Goal: Task Accomplishment & Management: Complete application form

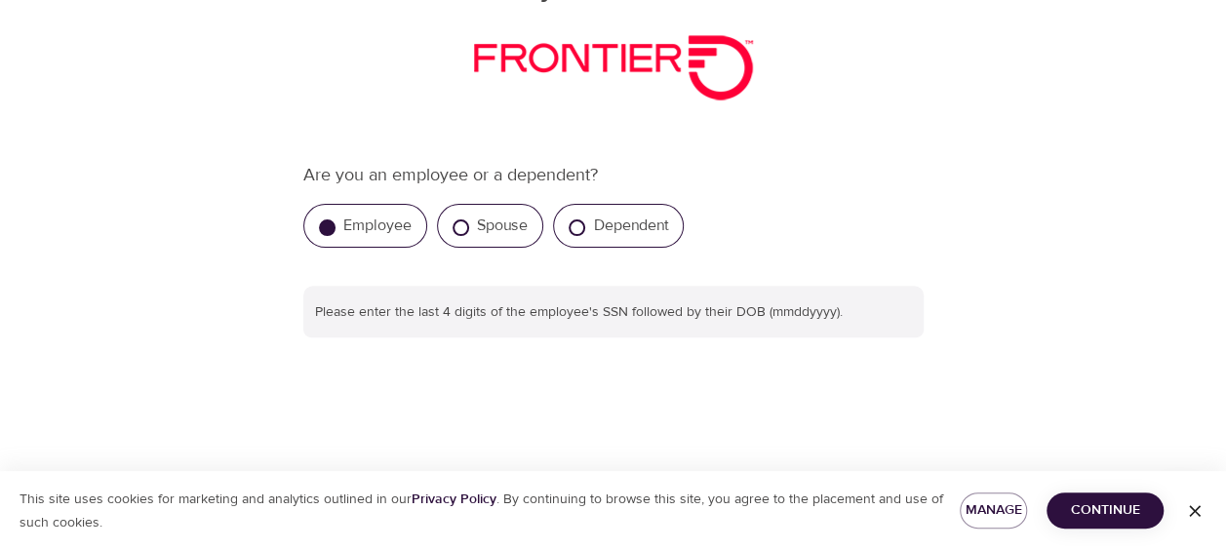
scroll to position [306, 0]
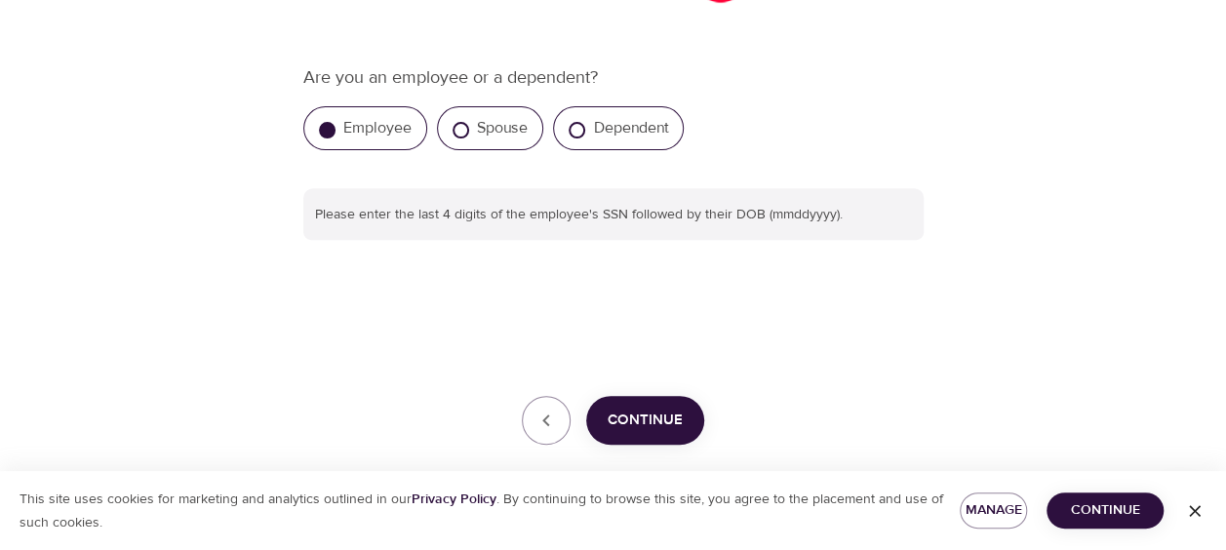
click at [656, 425] on span "Continue" at bounding box center [645, 420] width 75 height 25
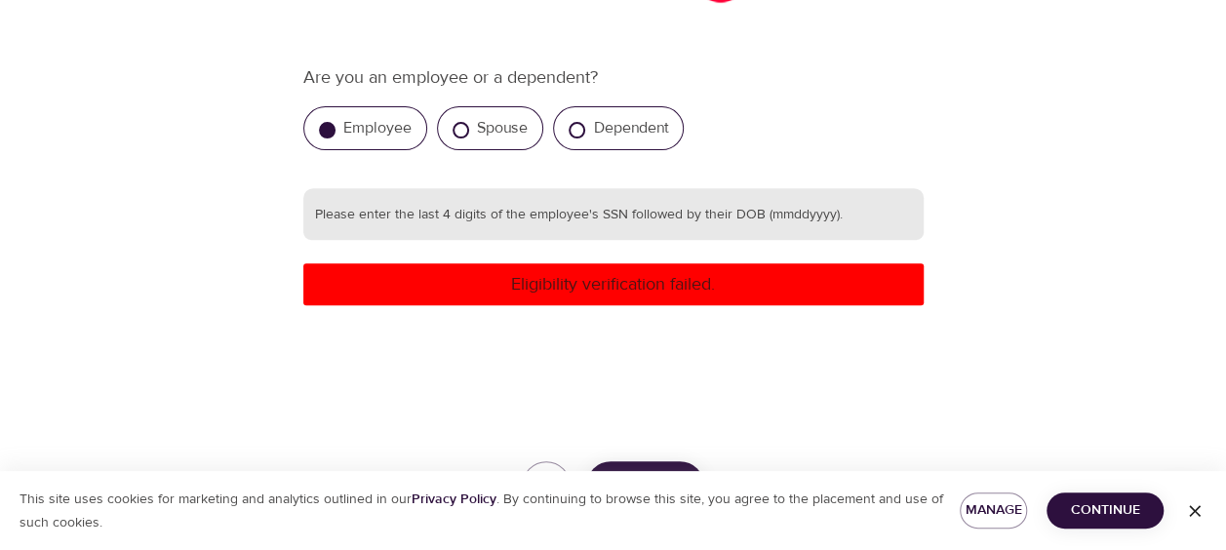
click at [642, 219] on input "text" at bounding box center [613, 214] width 620 height 53
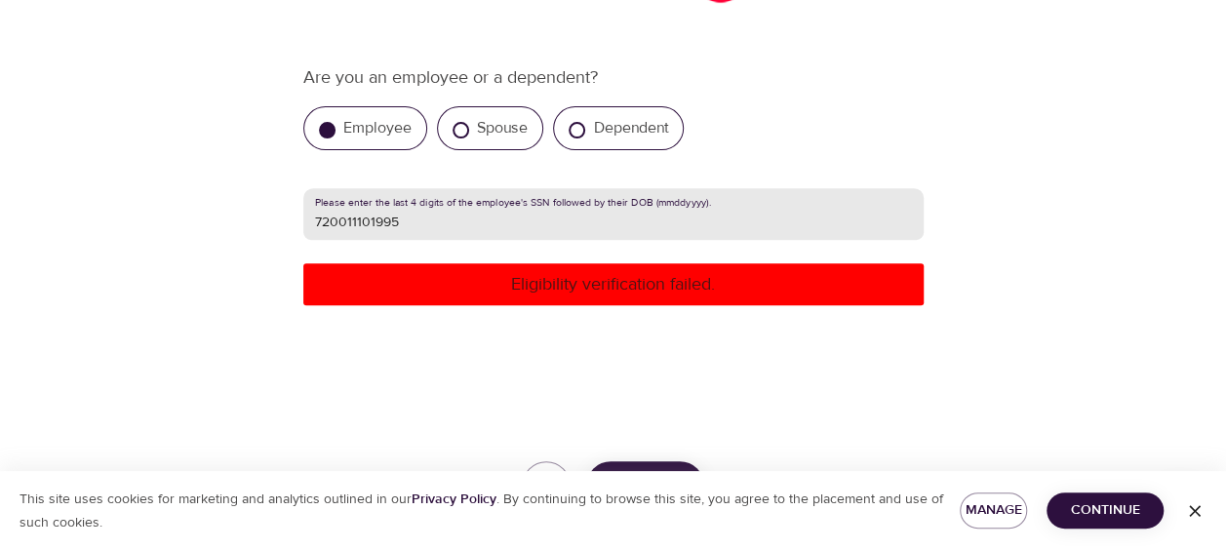
scroll to position [396, 0]
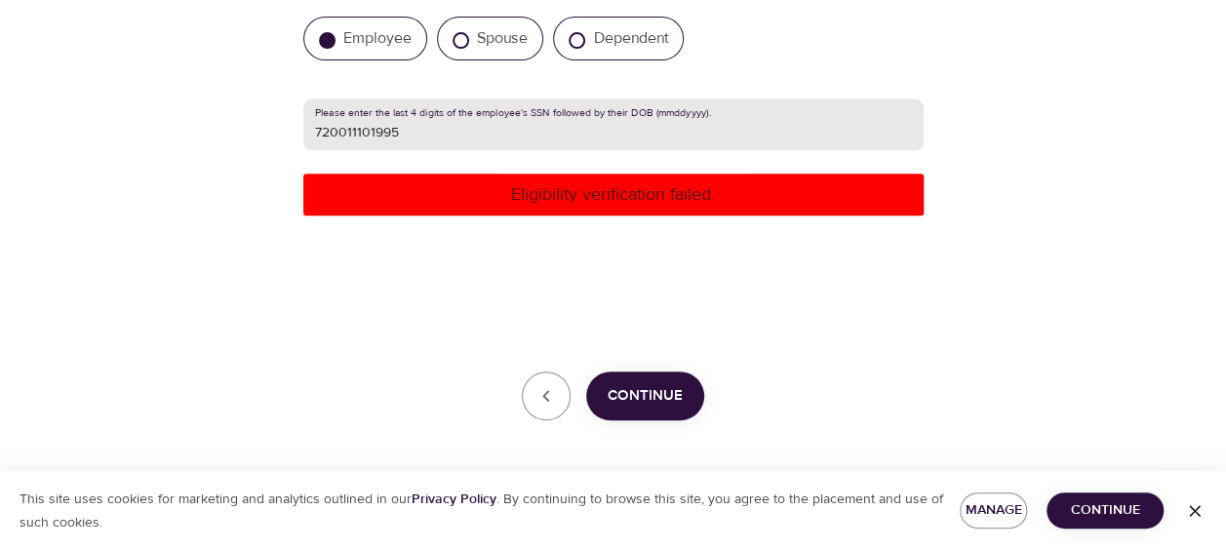
type input "720011101995"
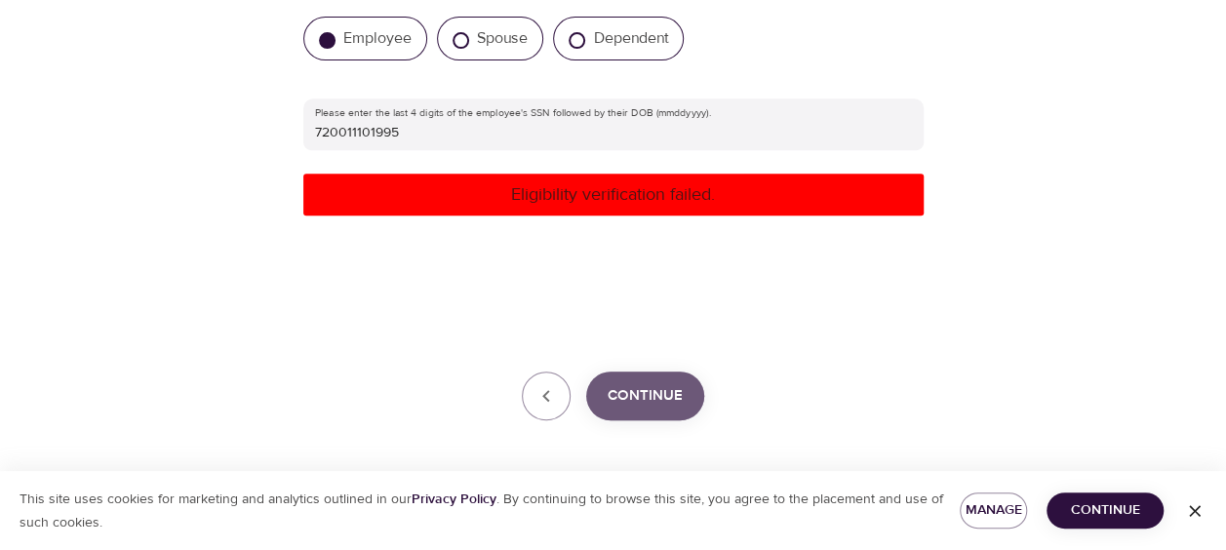
click at [627, 400] on span "Continue" at bounding box center [645, 395] width 75 height 25
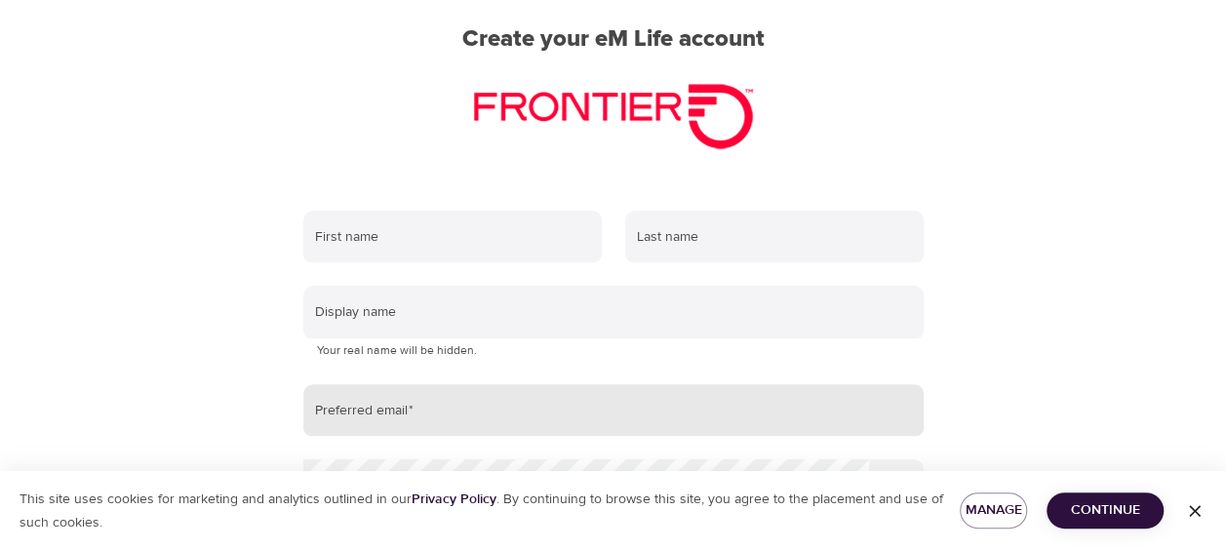
scroll to position [182, 0]
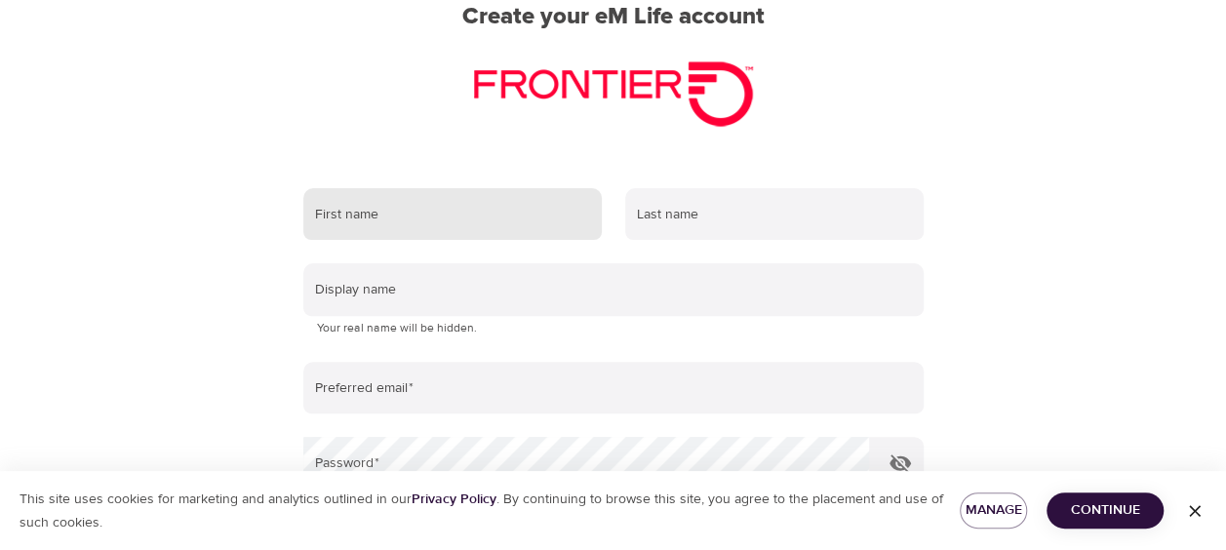
click at [527, 201] on input "text" at bounding box center [452, 214] width 299 height 53
type input "[PERSON_NAME]"
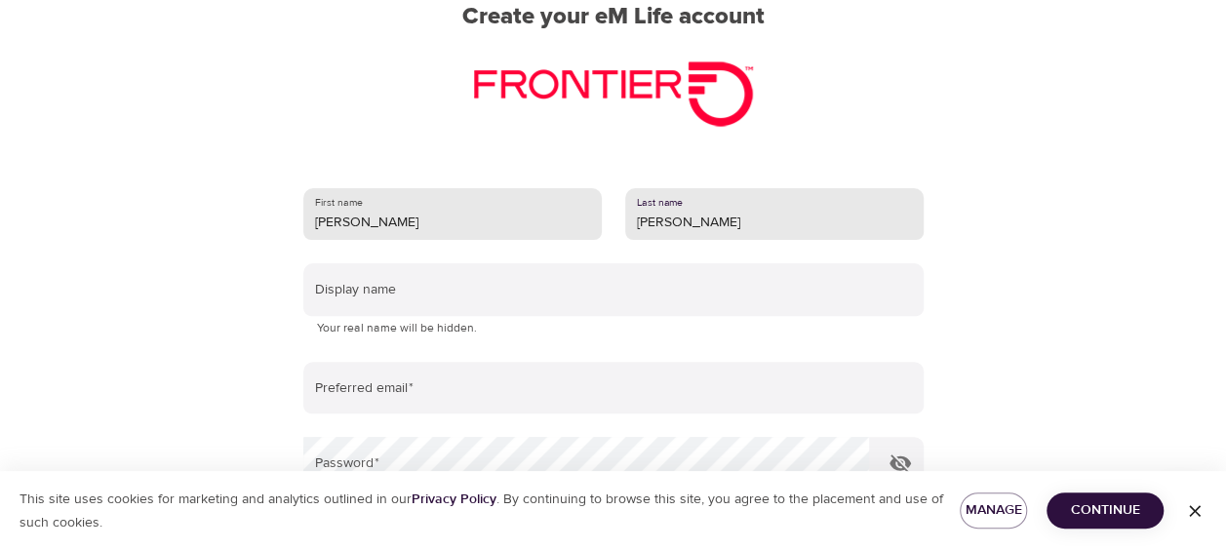
type input "[PERSON_NAME]"
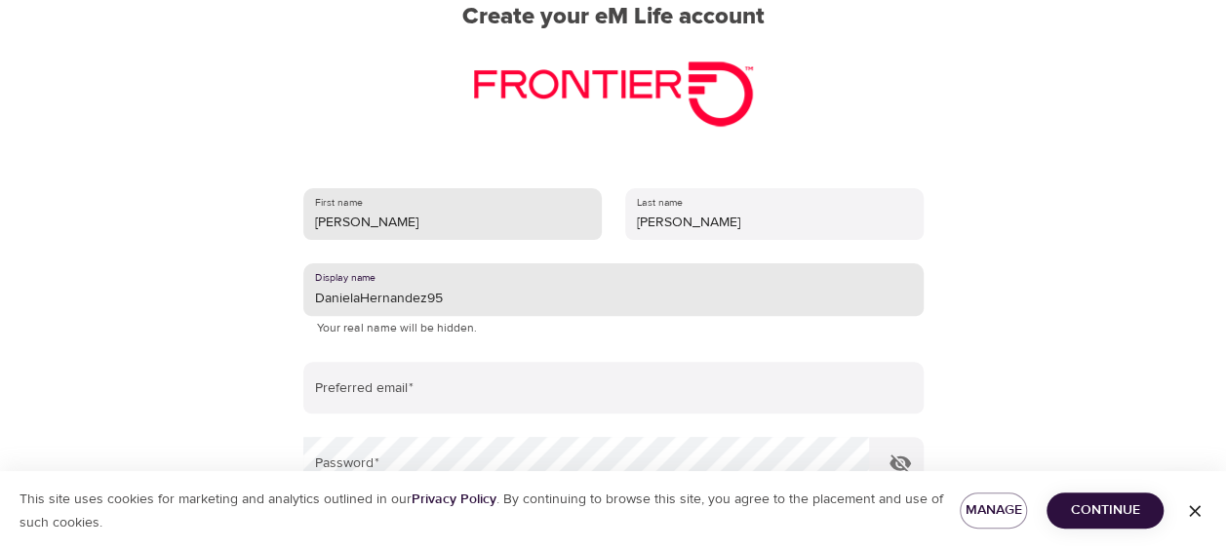
type input "DanielaHernandez95"
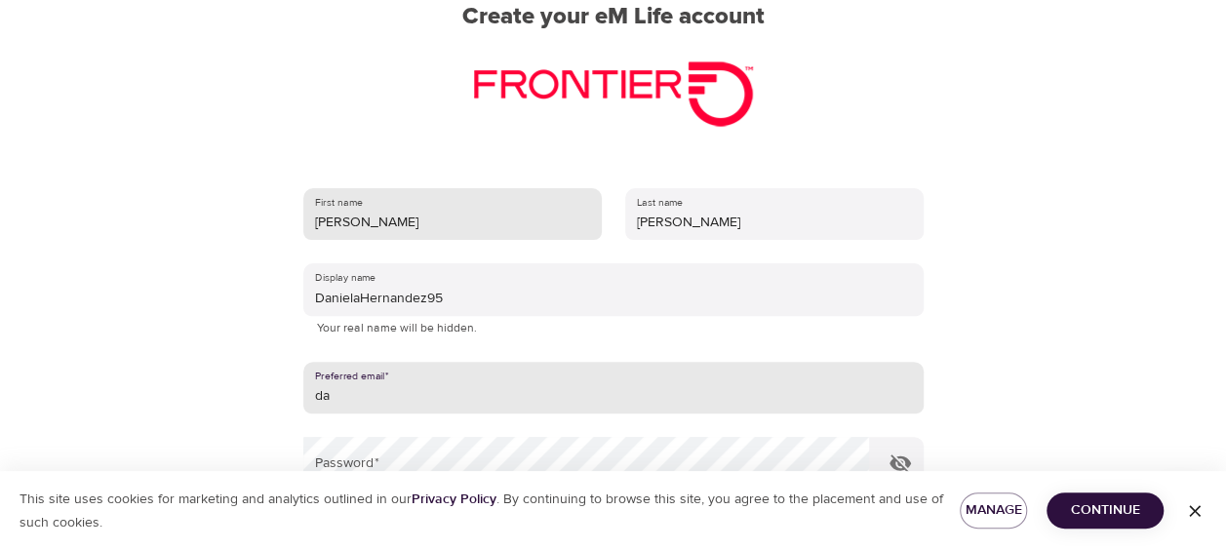
type input "d"
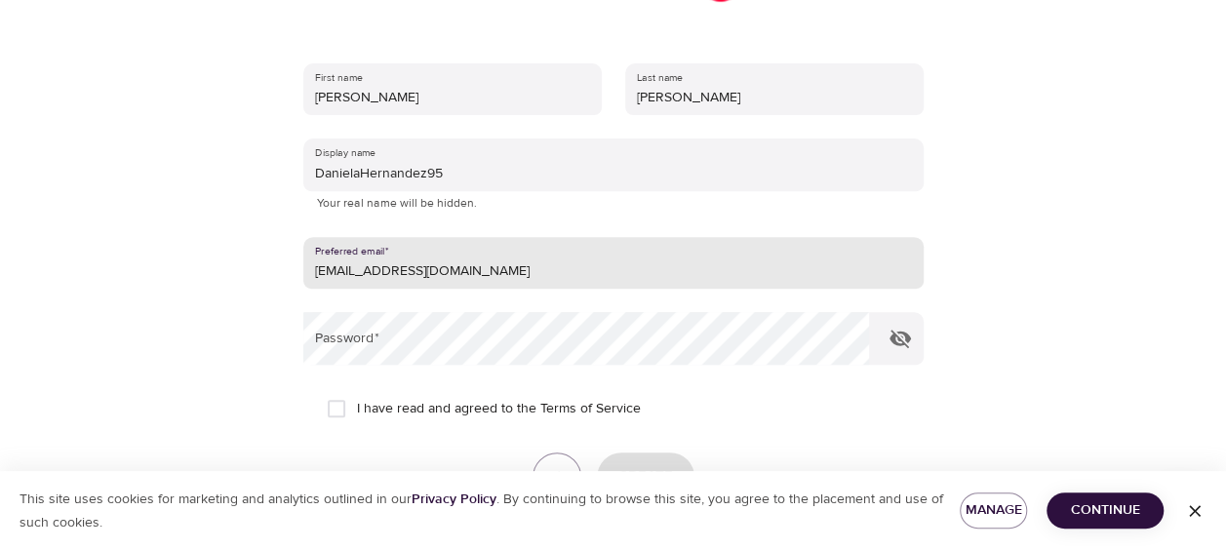
scroll to position [311, 0]
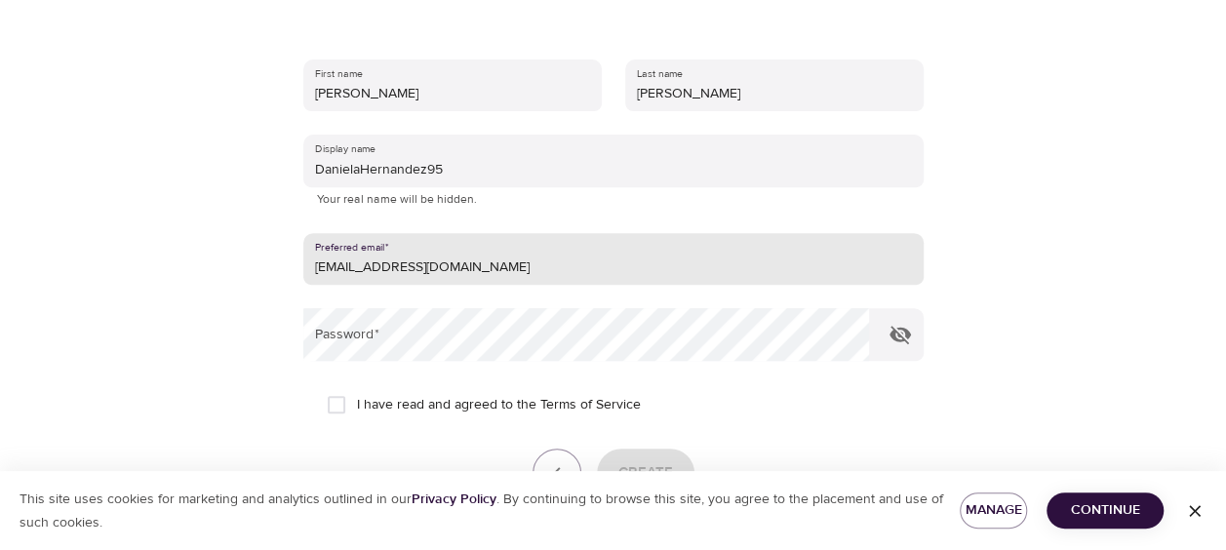
type input "[EMAIL_ADDRESS][DOMAIN_NAME]"
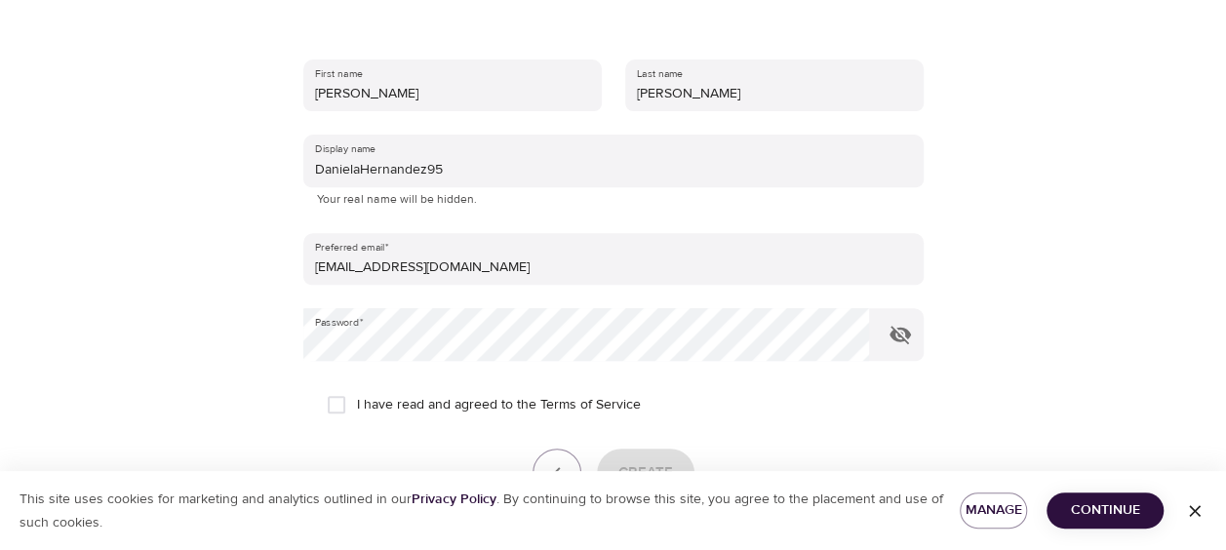
click at [407, 402] on span "I have read and agreed to the Terms of Service" at bounding box center [499, 405] width 284 height 20
click at [357, 402] on input "I have read and agreed to the Terms of Service" at bounding box center [336, 404] width 41 height 41
checkbox input "true"
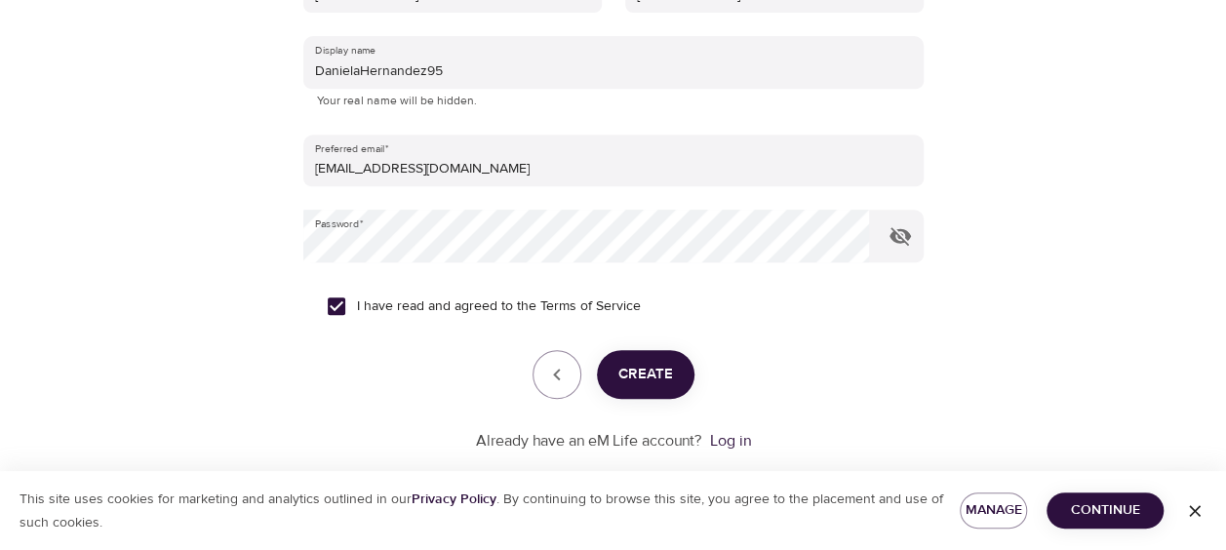
scroll to position [411, 0]
click at [622, 358] on button "Create" at bounding box center [646, 373] width 98 height 49
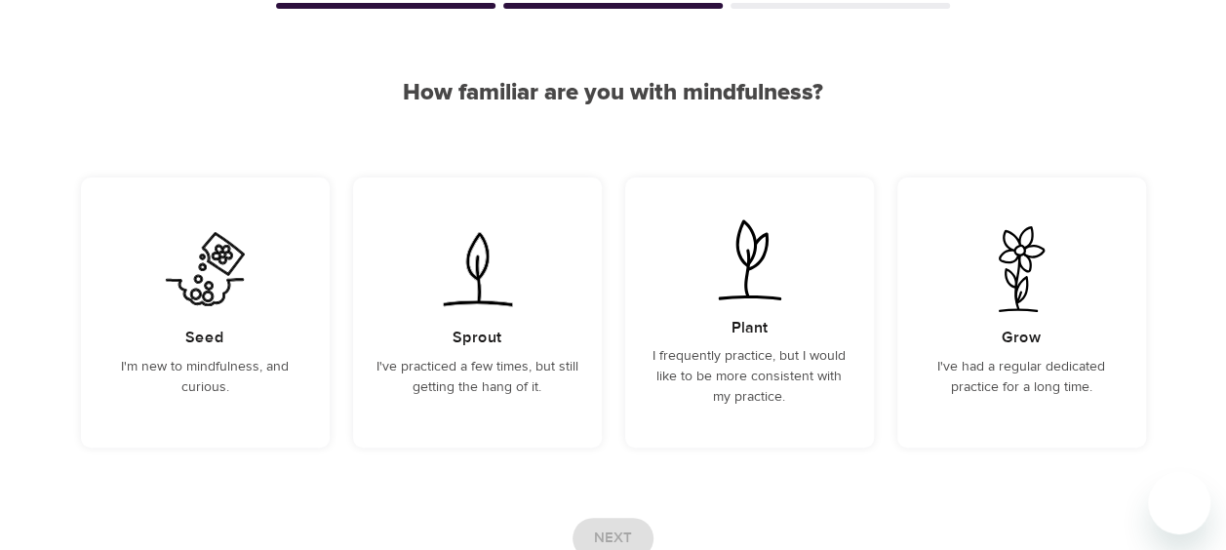
scroll to position [124, 0]
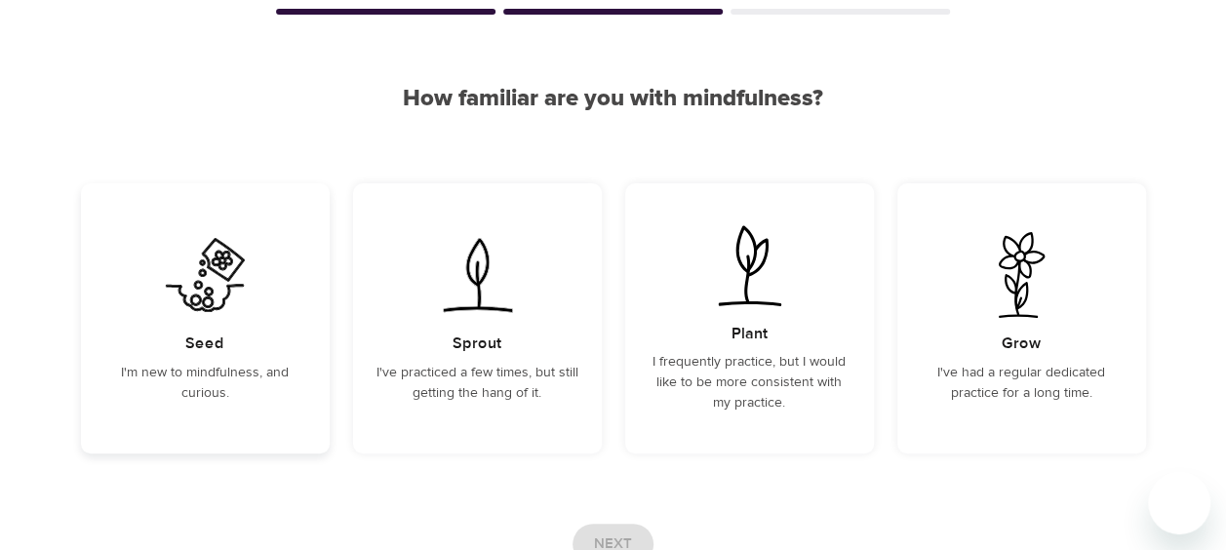
click at [265, 296] on div "Seed I'm new to mindfulness, and curious." at bounding box center [205, 318] width 249 height 270
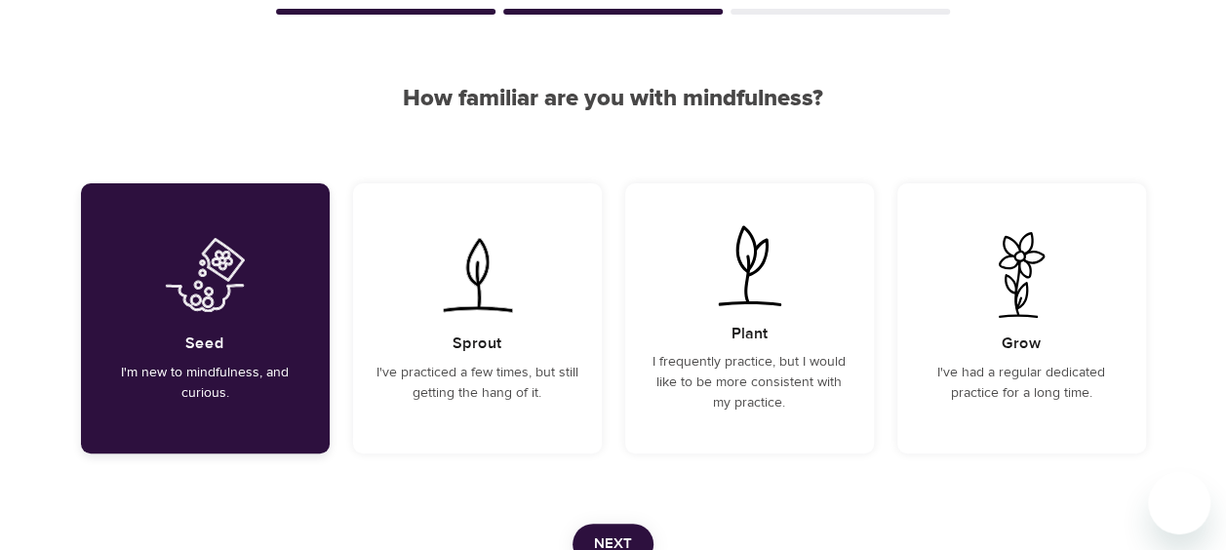
scroll to position [277, 0]
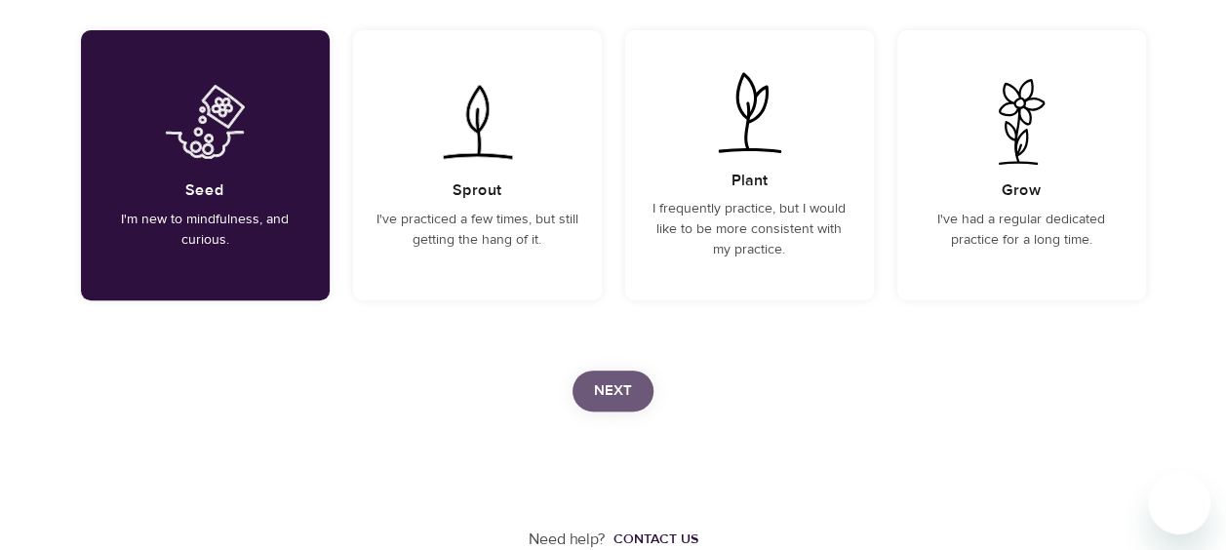
click at [618, 386] on span "Next" at bounding box center [613, 391] width 38 height 25
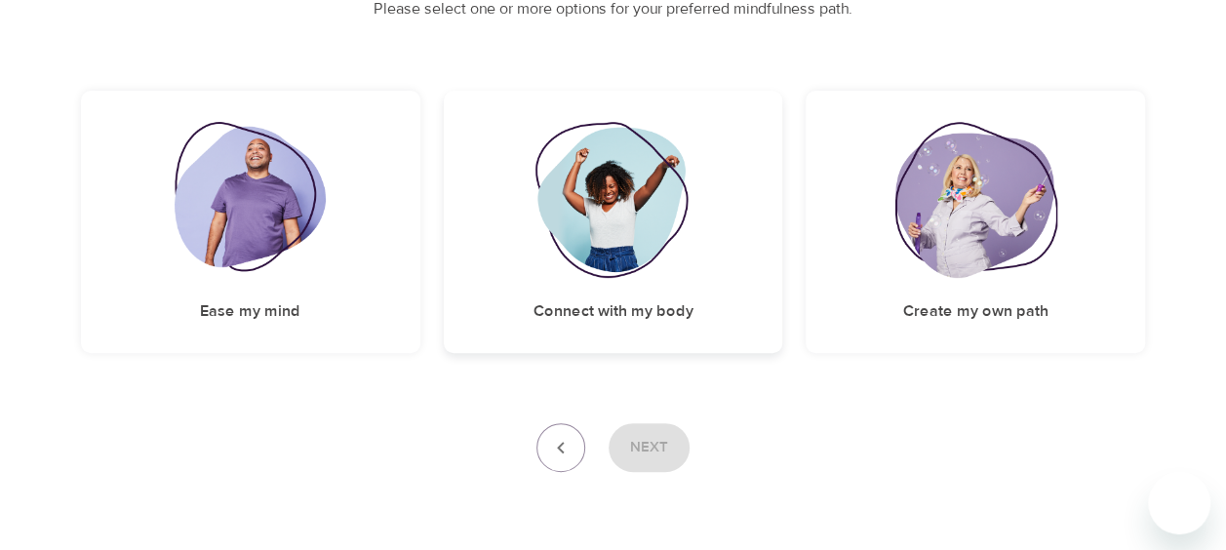
scroll to position [257, 0]
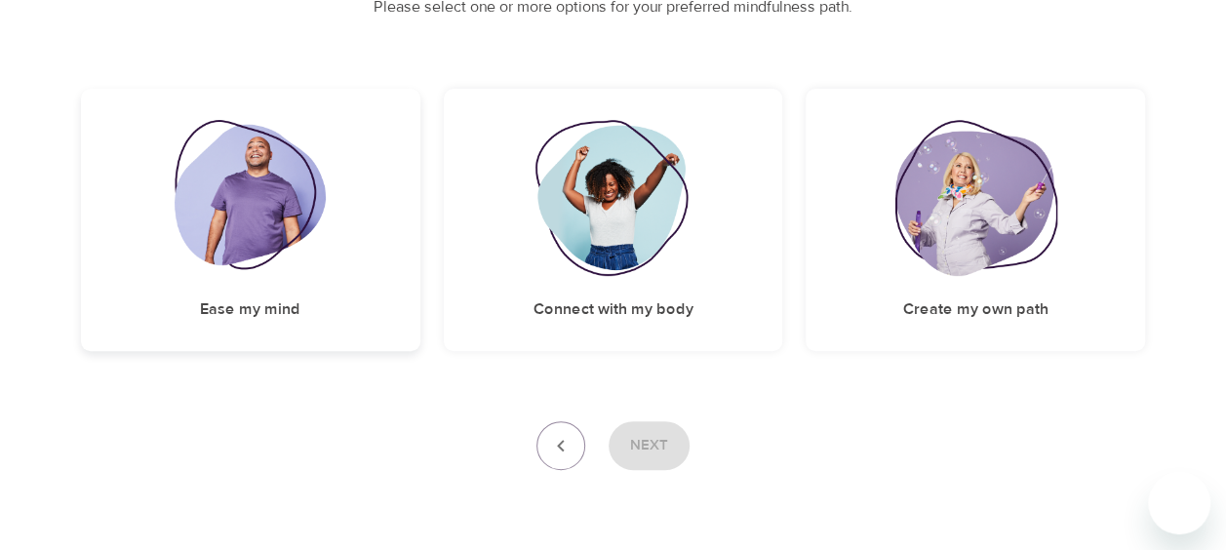
click at [362, 295] on div "Ease my mind" at bounding box center [250, 220] width 339 height 262
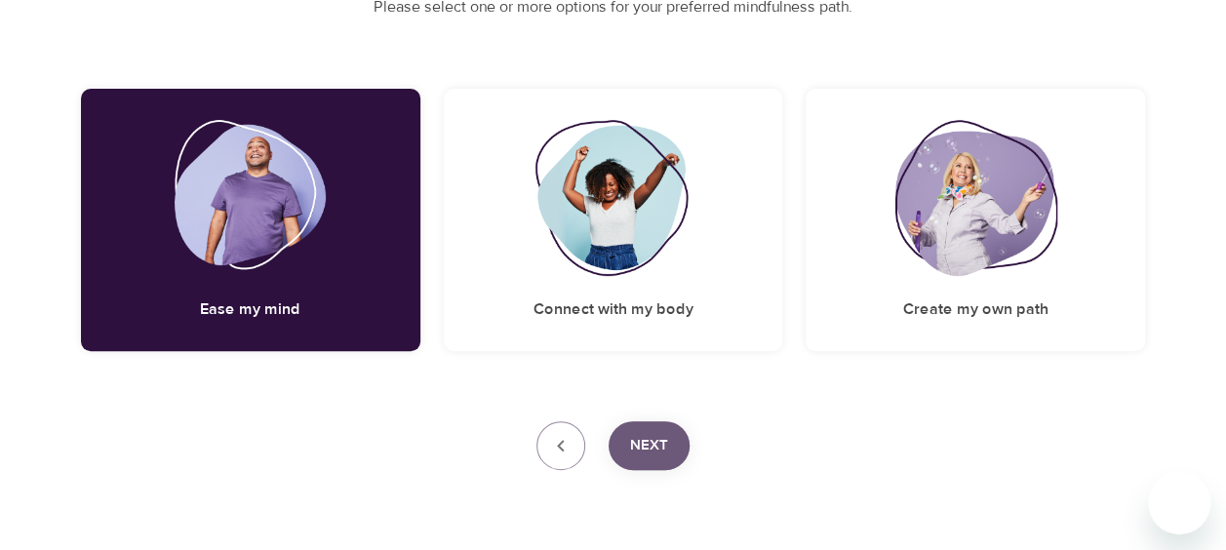
click at [685, 444] on button "Next" at bounding box center [649, 445] width 81 height 49
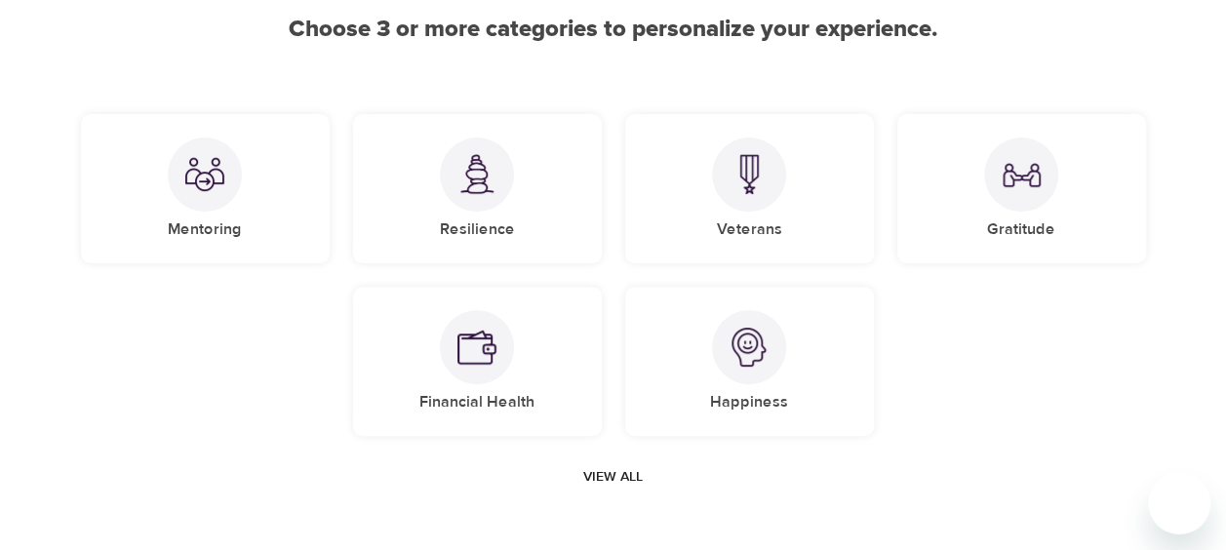
scroll to position [195, 0]
click at [681, 343] on div "Happiness" at bounding box center [749, 359] width 249 height 149
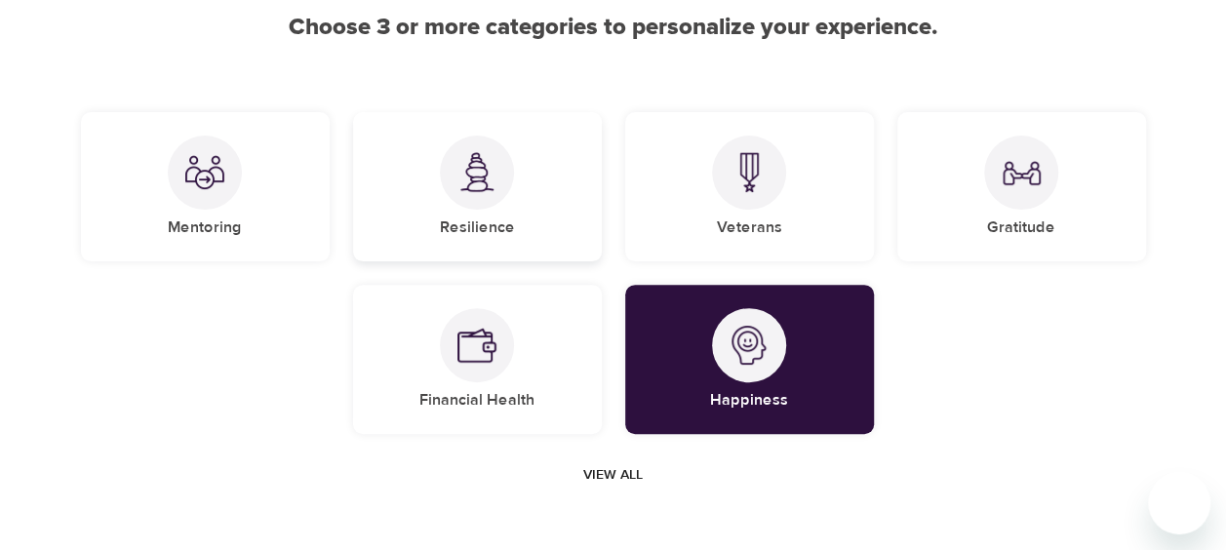
click at [469, 179] on img at bounding box center [477, 172] width 39 height 40
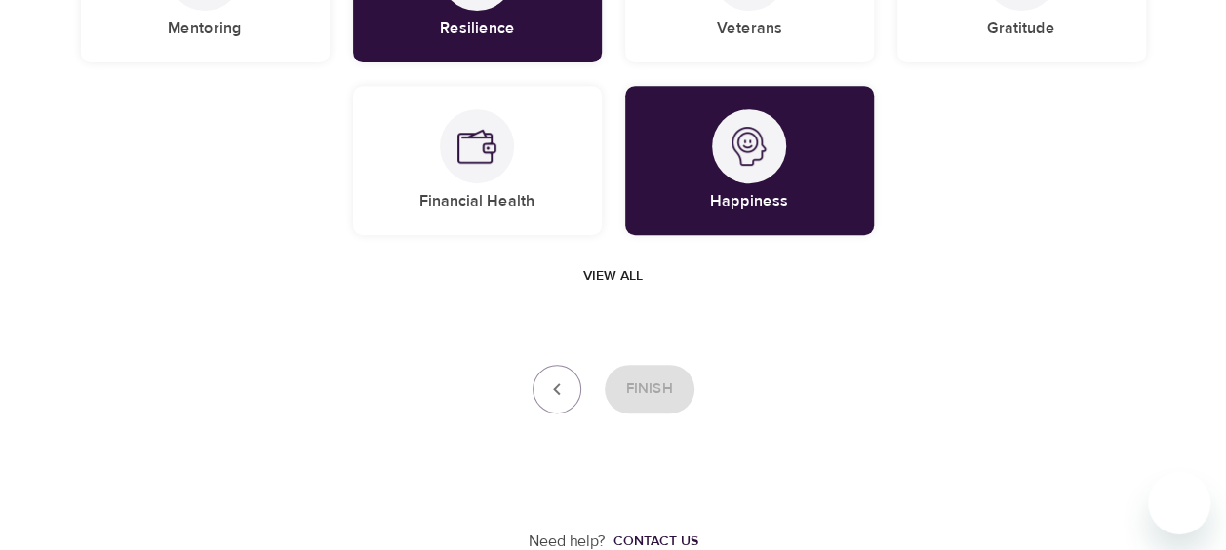
scroll to position [396, 0]
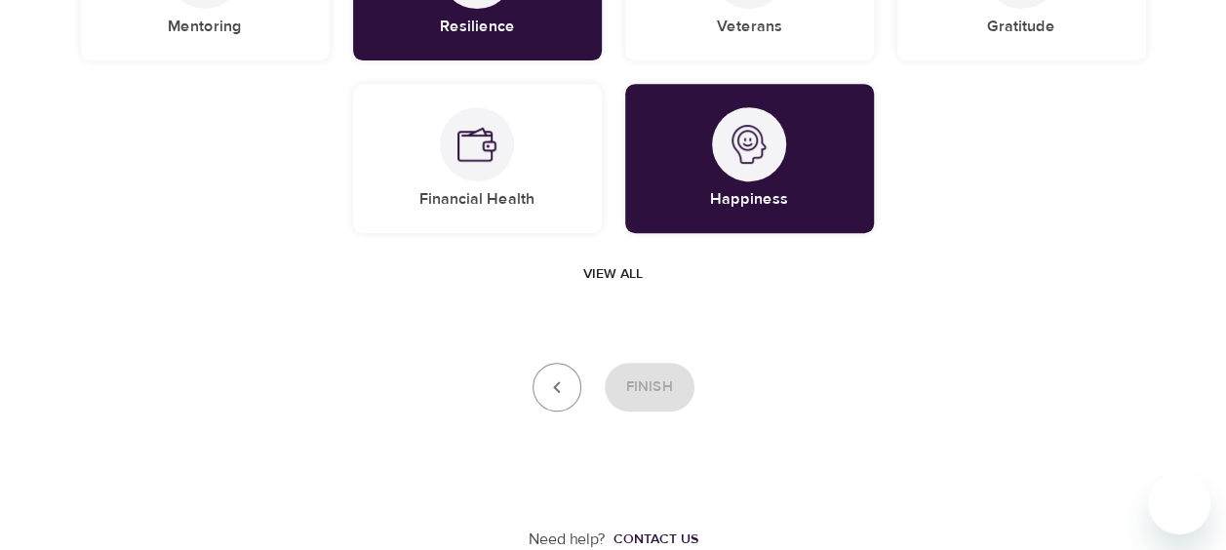
click at [606, 281] on span "View all" at bounding box center [613, 274] width 60 height 24
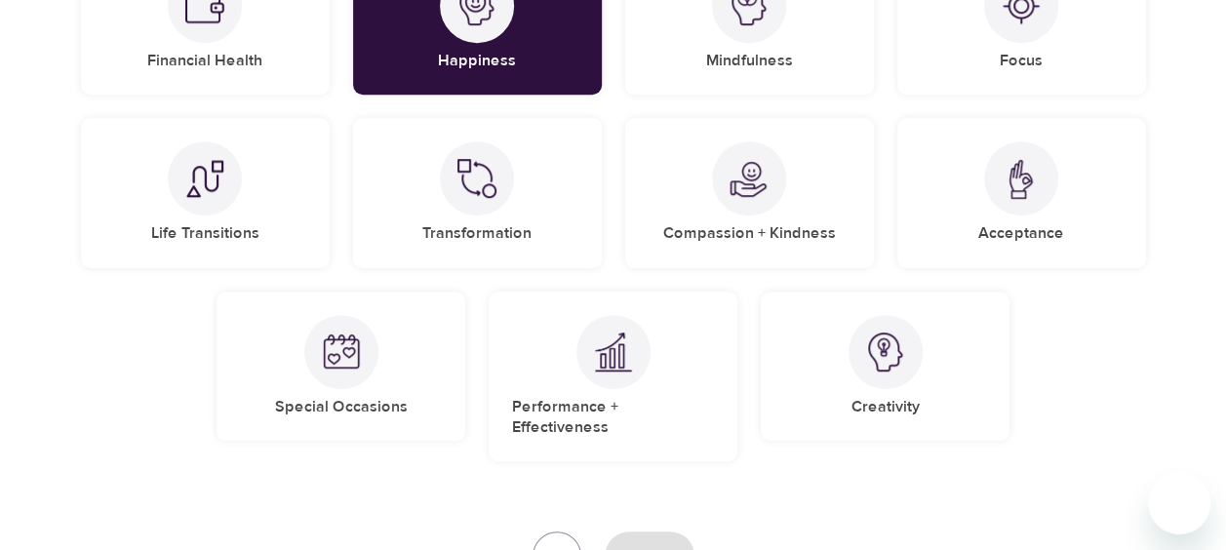
scroll to position [544, 0]
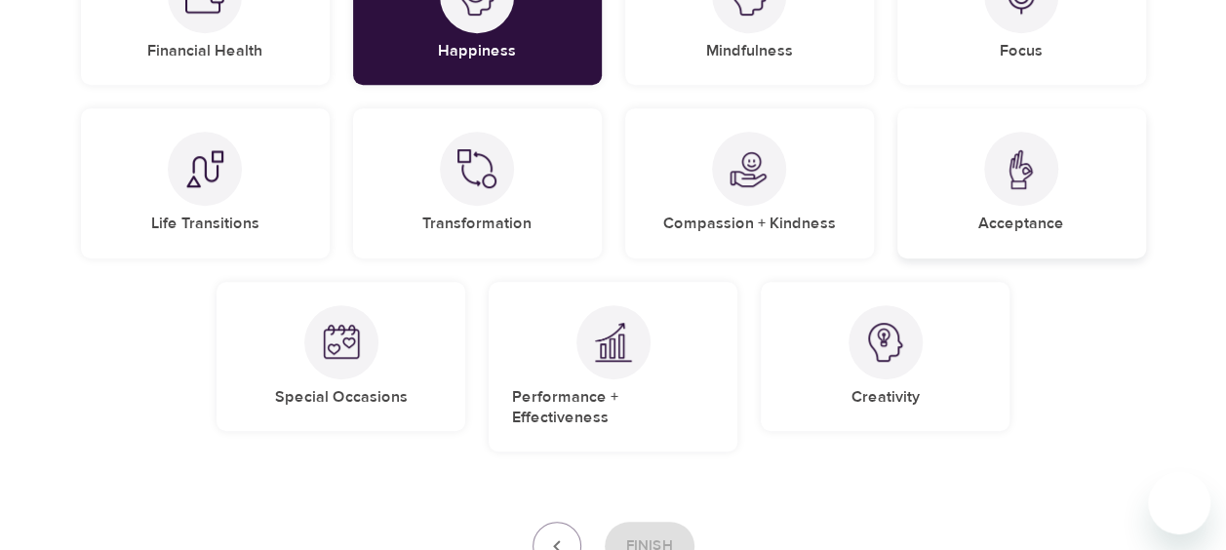
click at [958, 206] on div "Acceptance" at bounding box center [1022, 182] width 249 height 149
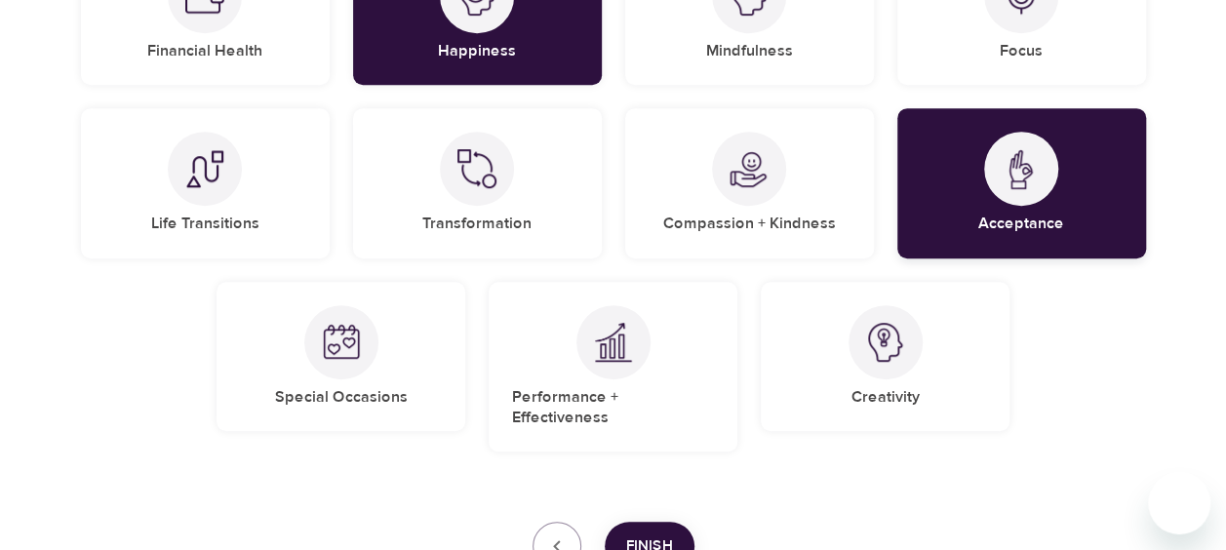
scroll to position [683, 0]
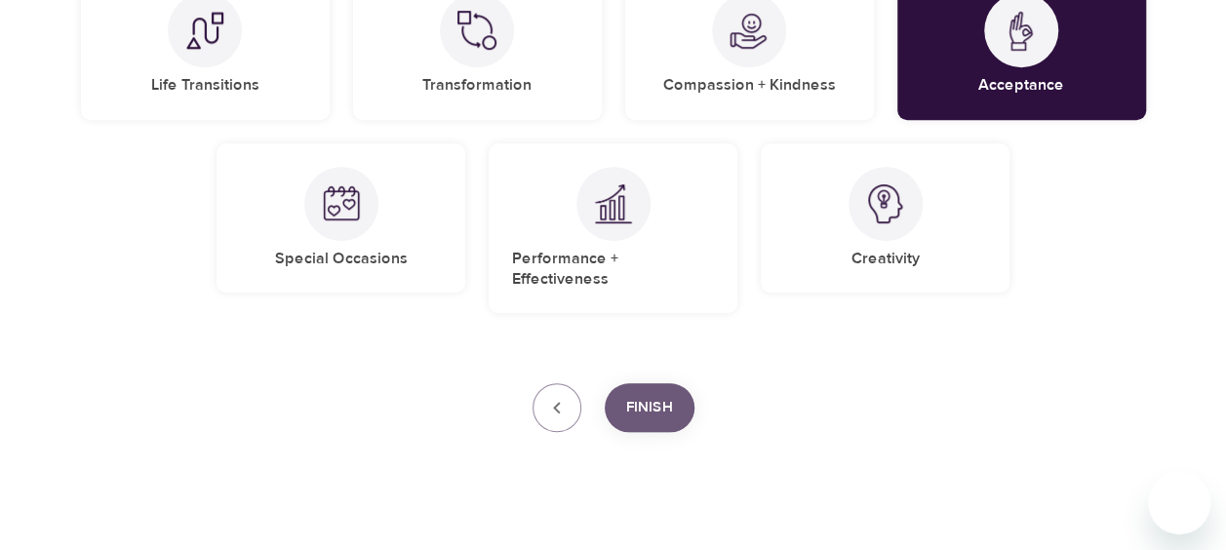
click at [641, 395] on span "Finish" at bounding box center [649, 407] width 47 height 25
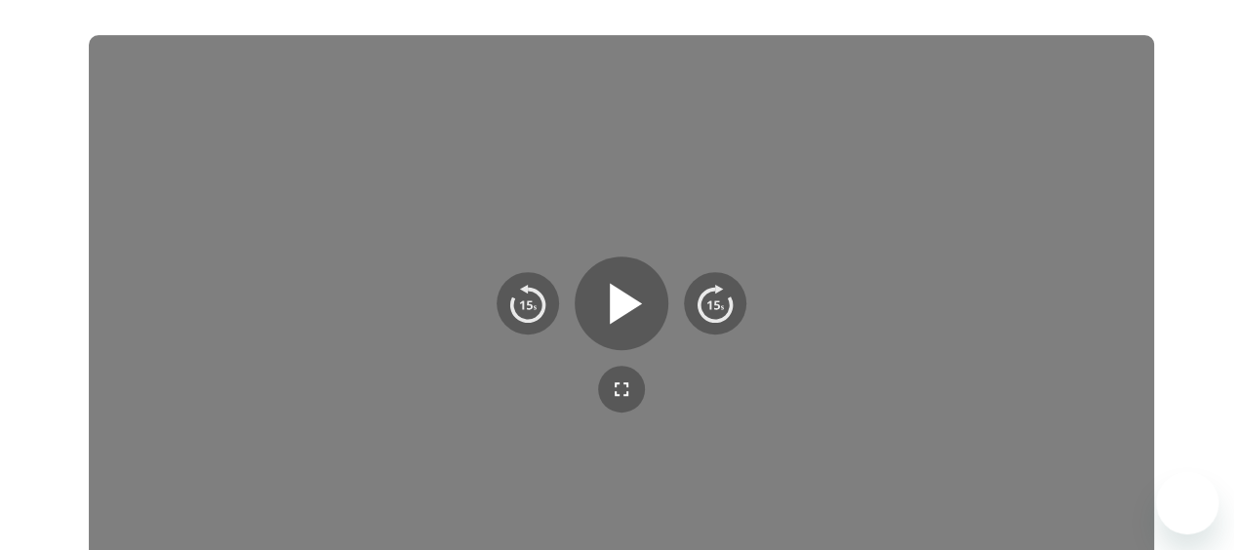
scroll to position [652, 0]
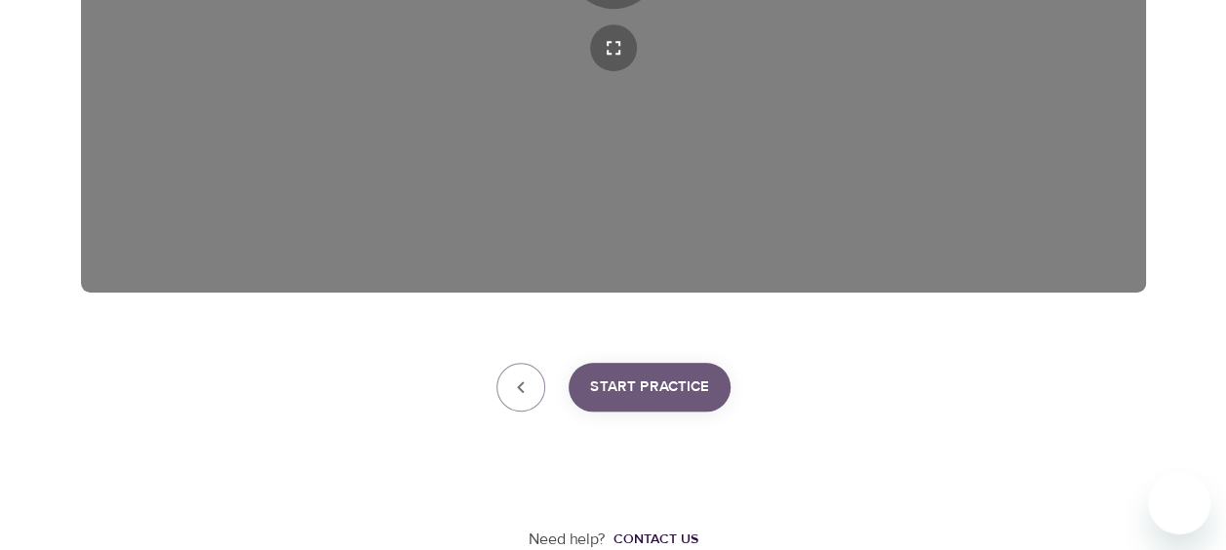
click at [667, 383] on span "Start Practice" at bounding box center [649, 387] width 119 height 25
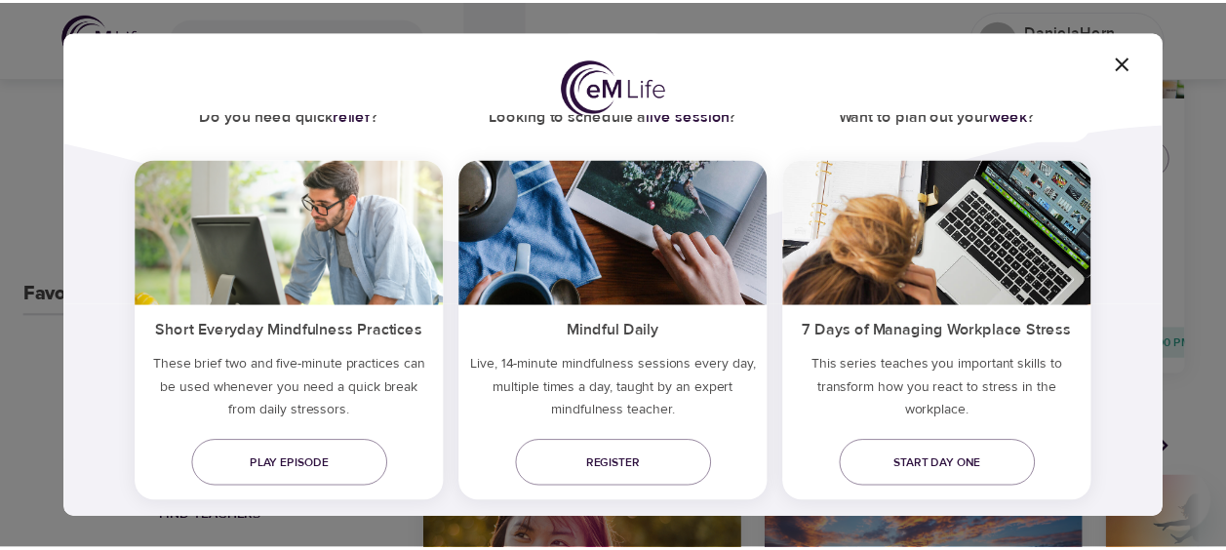
scroll to position [195, 0]
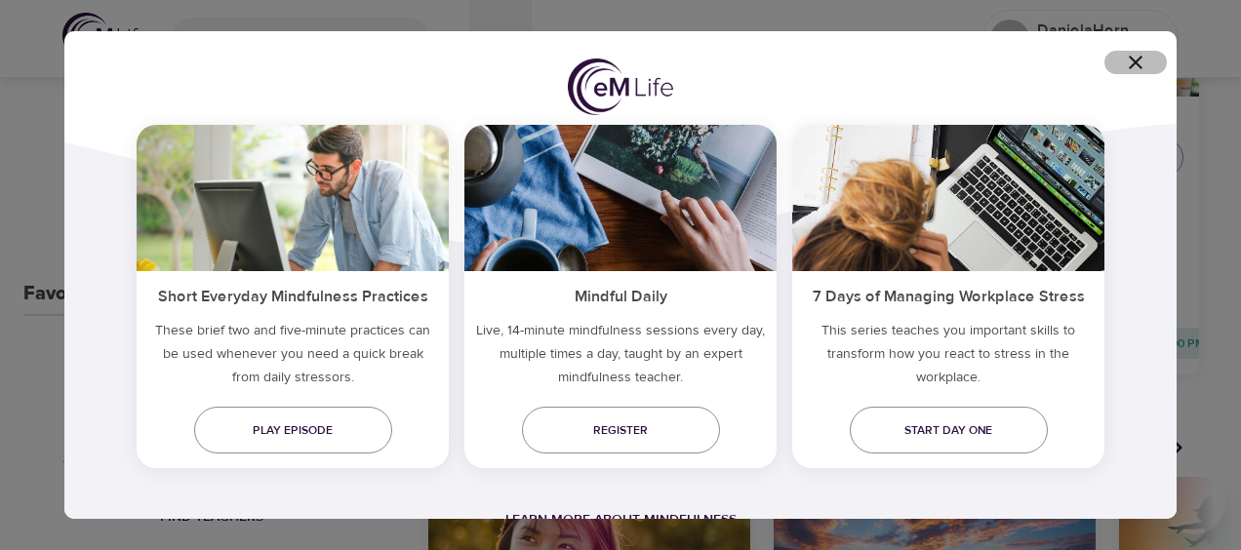
click at [1137, 61] on icon "button" at bounding box center [1136, 63] width 14 height 14
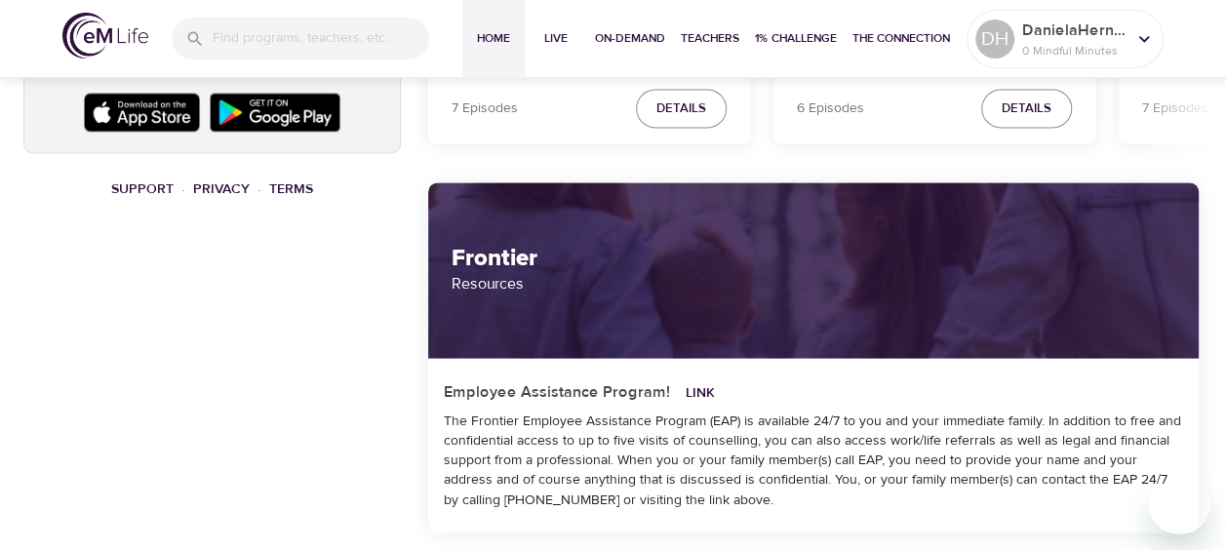
scroll to position [1340, 0]
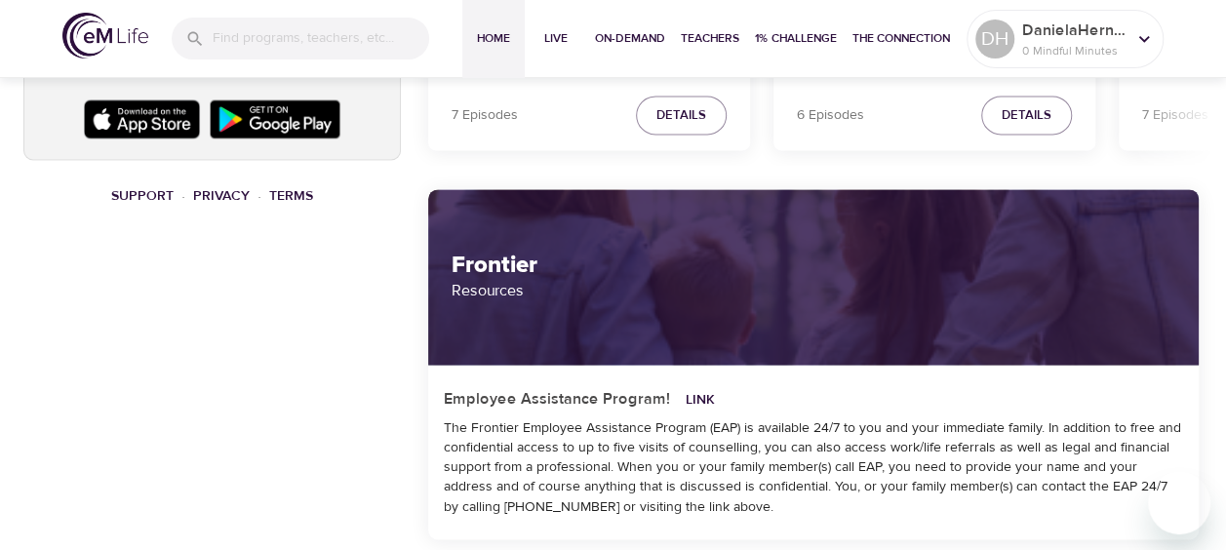
click at [569, 270] on h2 "Frontier" at bounding box center [814, 266] width 724 height 28
click at [693, 393] on link "Link" at bounding box center [700, 400] width 29 height 18
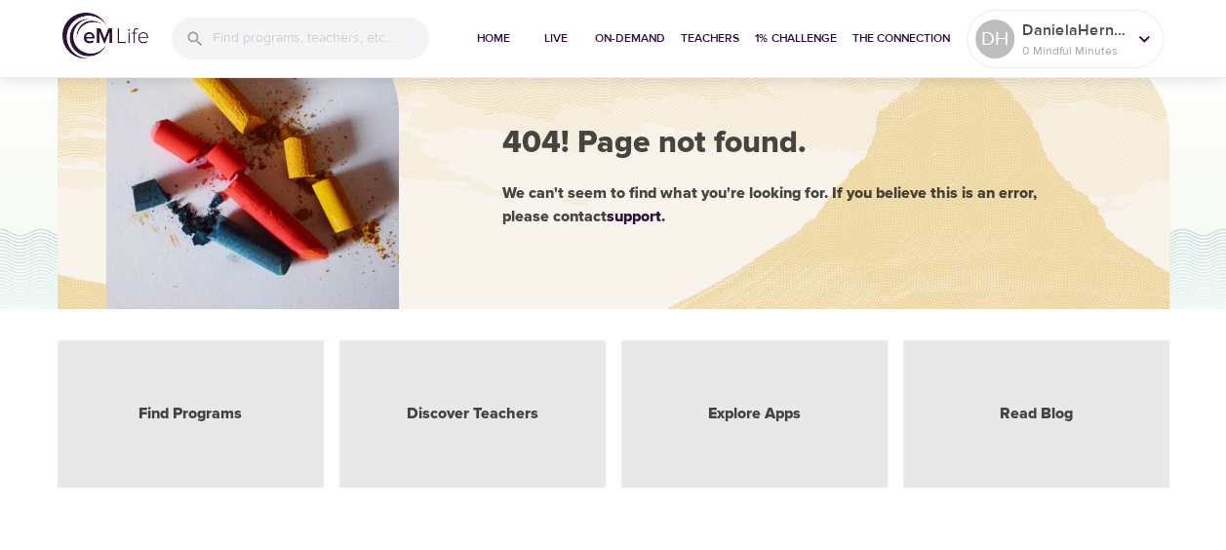
scroll to position [86, 0]
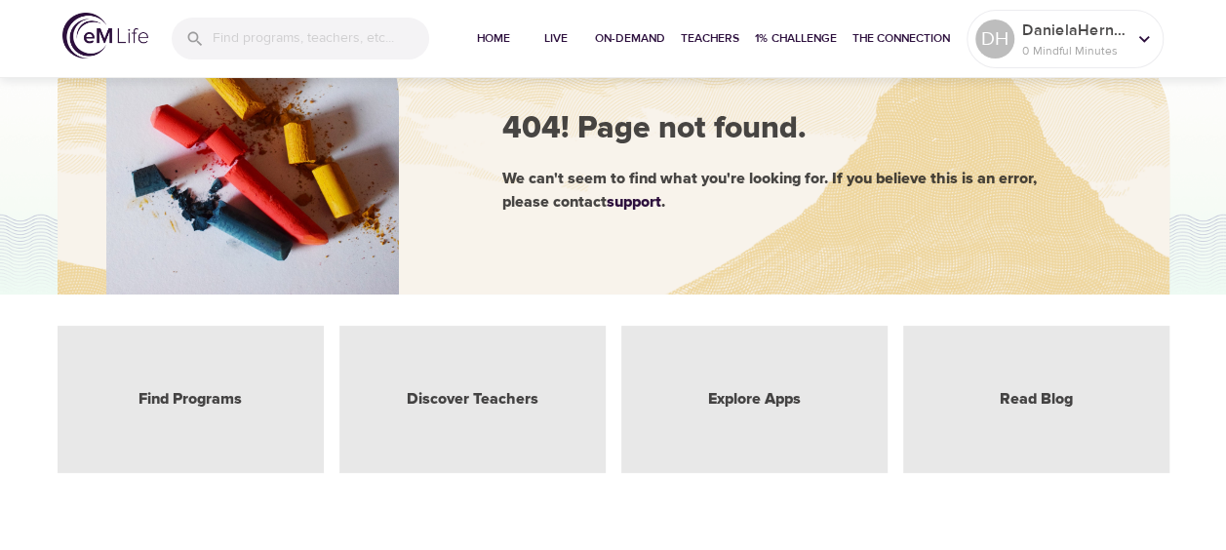
click at [197, 413] on div "Find Programs" at bounding box center [191, 399] width 266 height 147
